Goal: Transaction & Acquisition: Subscribe to service/newsletter

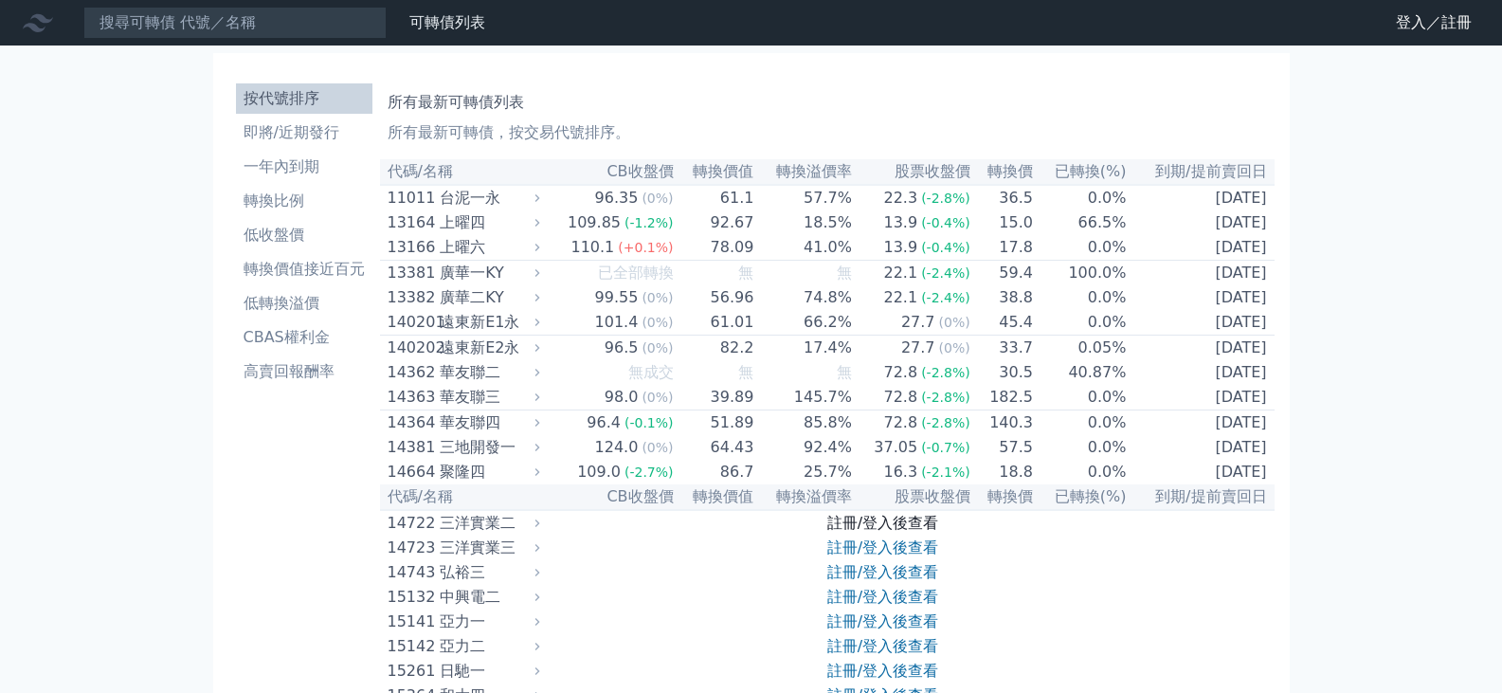
click at [904, 529] on link "註冊/登入後查看" at bounding box center [882, 523] width 111 height 18
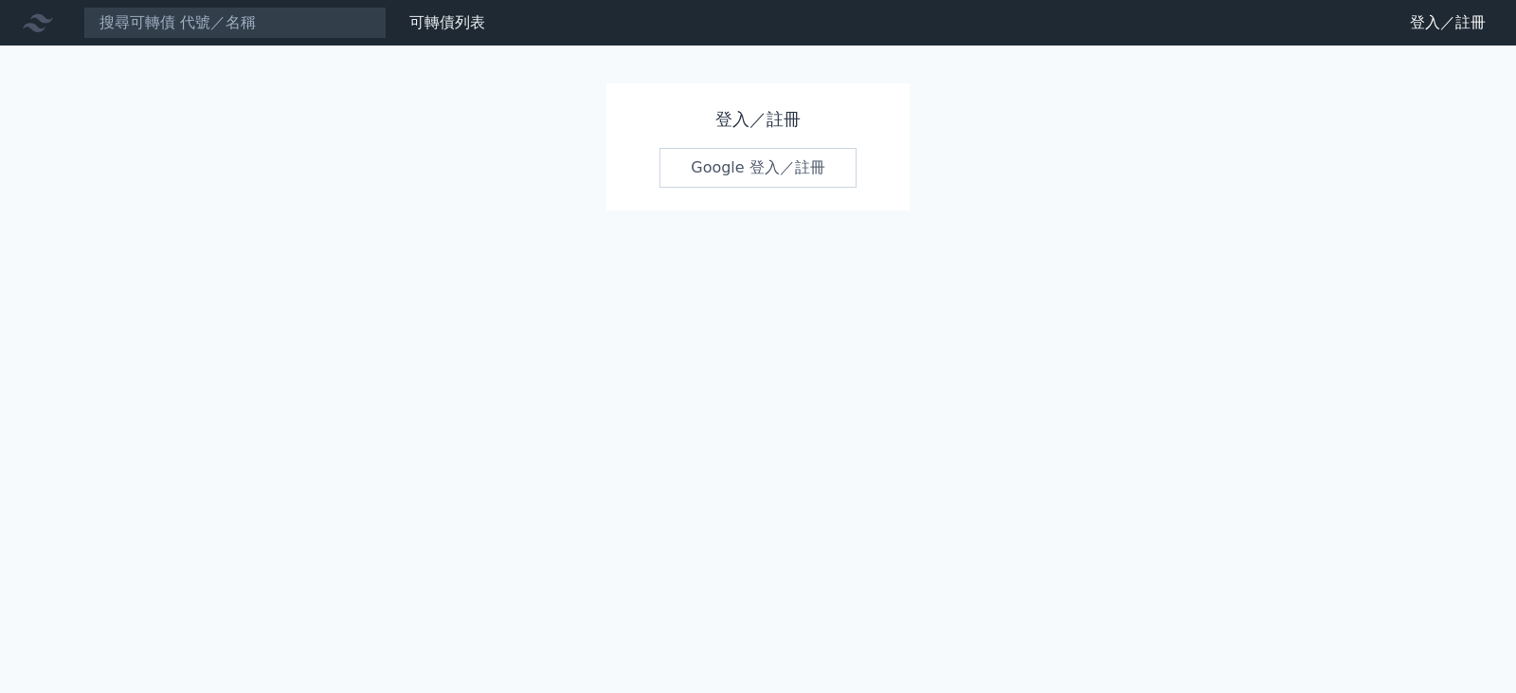
click at [707, 161] on link "Google 登入／註冊" at bounding box center [758, 168] width 197 height 40
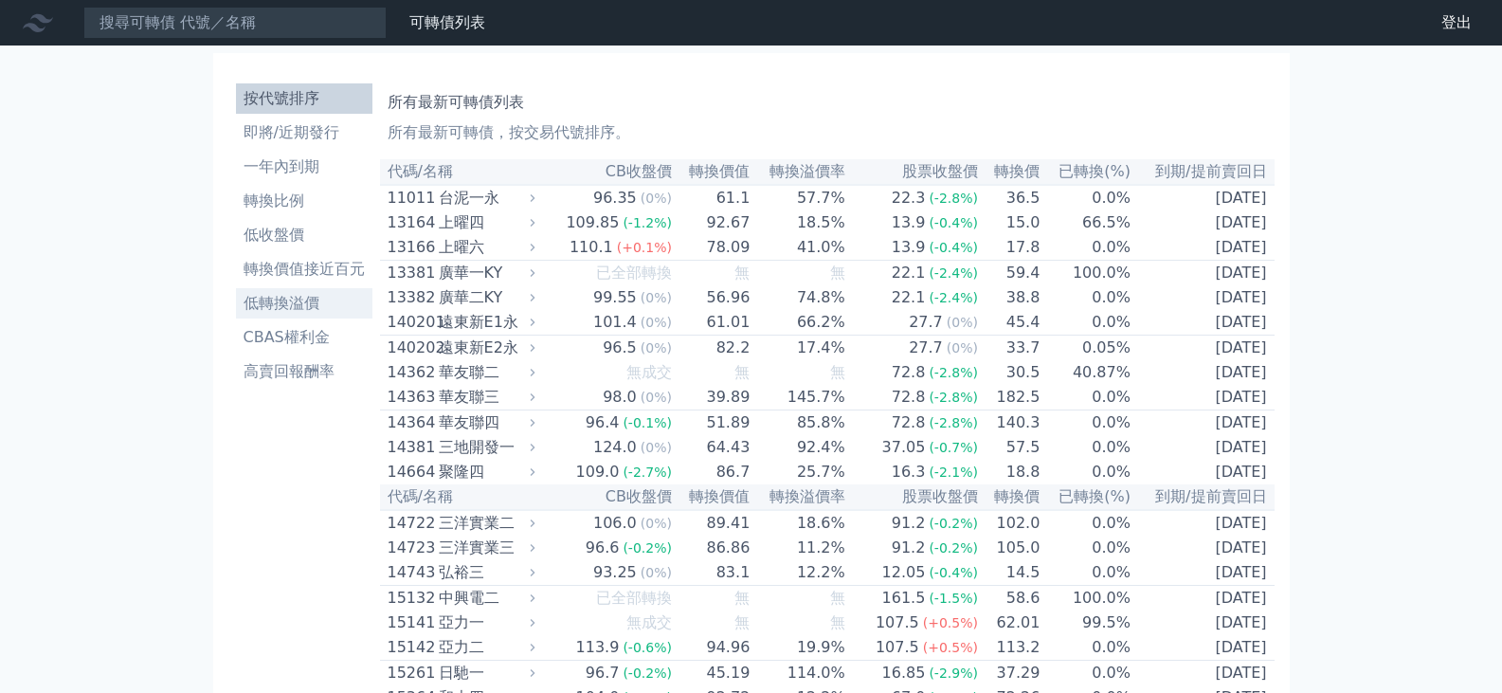
click at [316, 304] on li "低轉換溢價" at bounding box center [304, 303] width 136 height 23
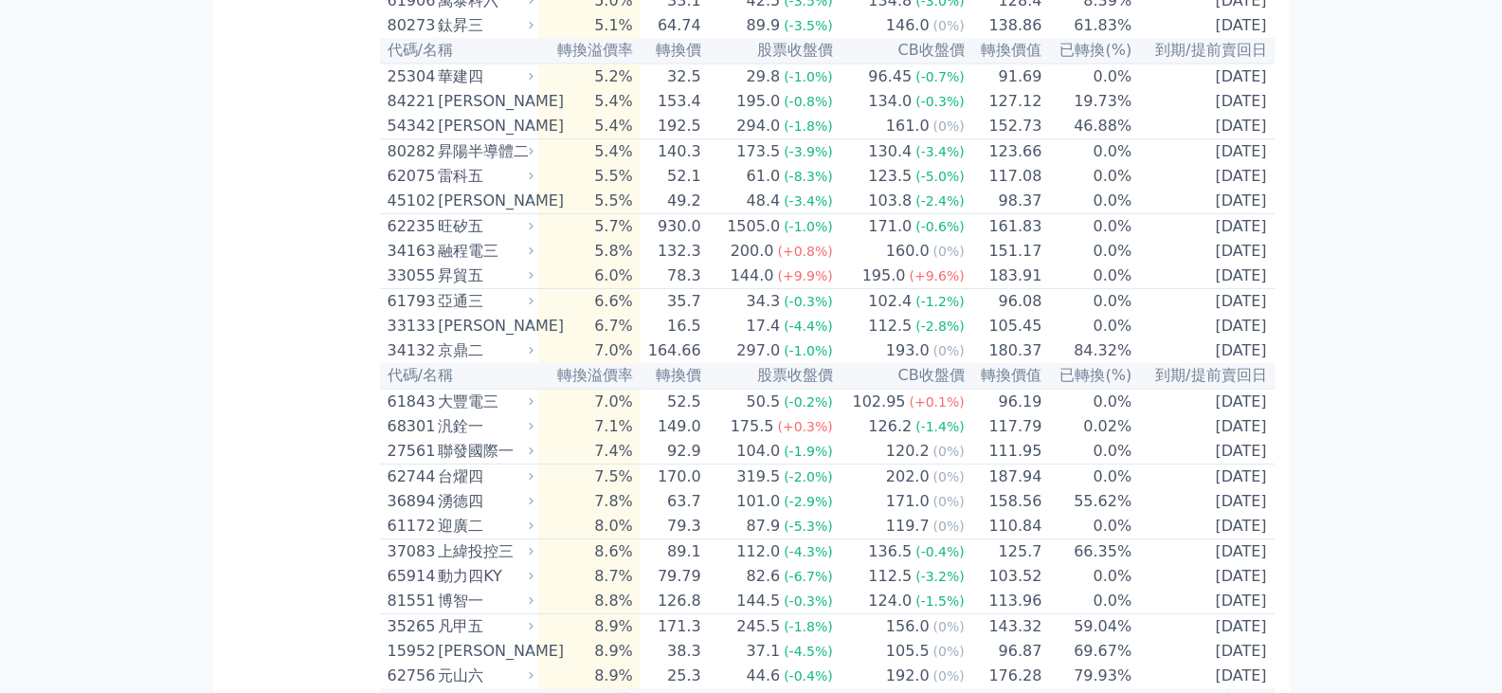
scroll to position [1327, 0]
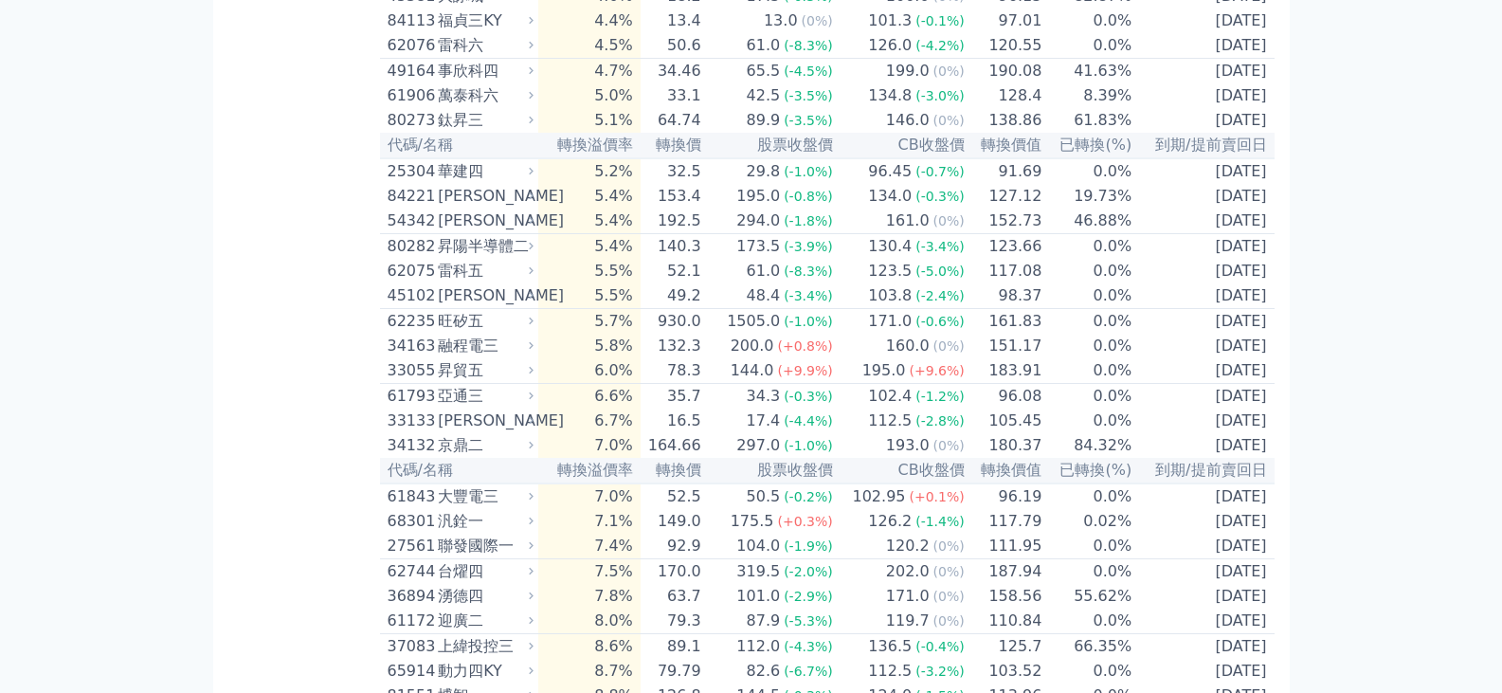
click at [484, 272] on div "雷科五" at bounding box center [484, 271] width 92 height 23
click at [445, 273] on div "雷科五" at bounding box center [484, 271] width 92 height 23
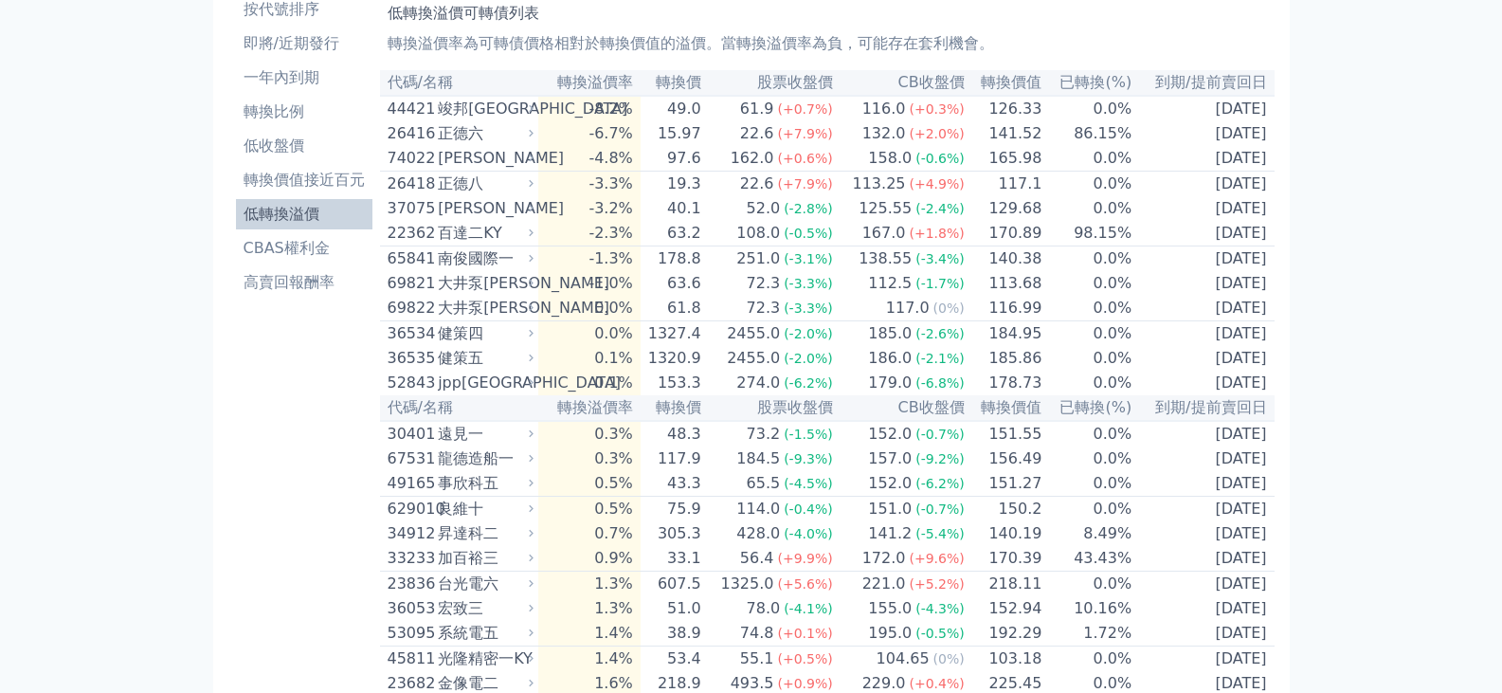
scroll to position [0, 0]
